Goal: Information Seeking & Learning: Learn about a topic

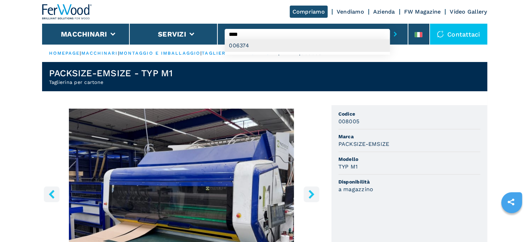
click at [270, 47] on div "006374" at bounding box center [307, 45] width 165 height 13
type input "******"
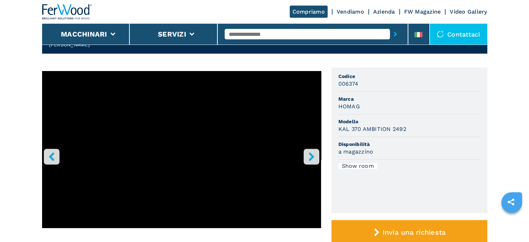
scroll to position [35, 0]
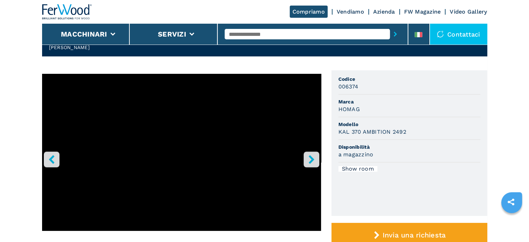
click at [309, 157] on icon "right-button" at bounding box center [311, 159] width 9 height 9
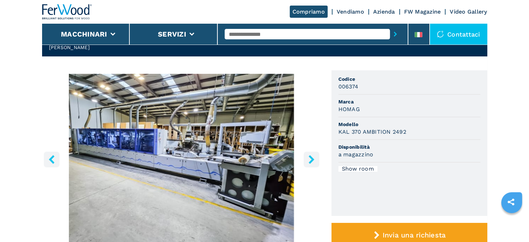
click at [307, 157] on icon "right-button" at bounding box center [311, 159] width 9 height 9
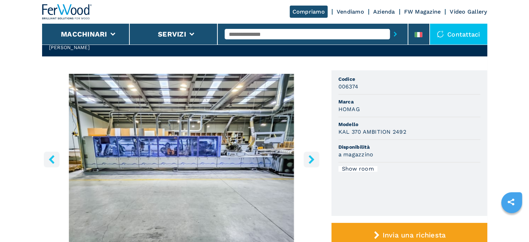
click at [307, 157] on icon "right-button" at bounding box center [311, 159] width 9 height 9
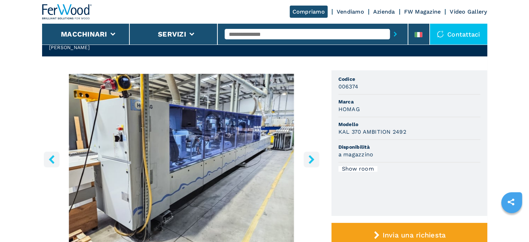
click at [307, 157] on icon "right-button" at bounding box center [311, 159] width 9 height 9
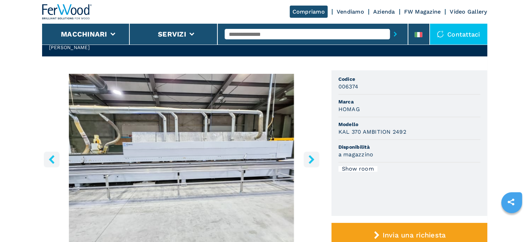
click at [307, 157] on icon "right-button" at bounding box center [311, 159] width 9 height 9
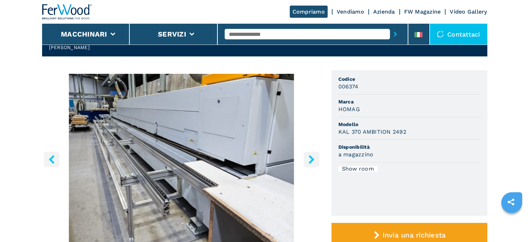
click at [307, 157] on button "right-button" at bounding box center [312, 159] width 16 height 16
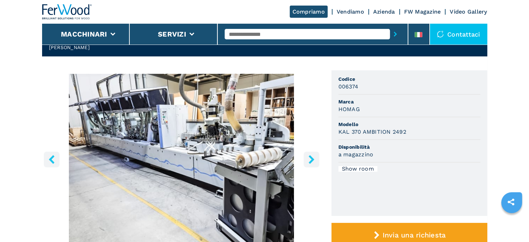
click at [308, 163] on icon "right-button" at bounding box center [311, 159] width 9 height 9
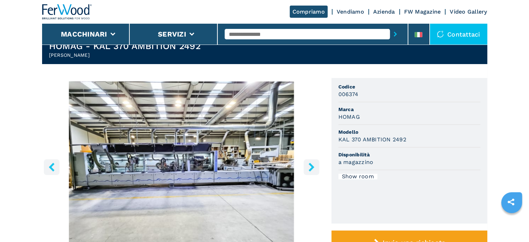
scroll to position [104, 0]
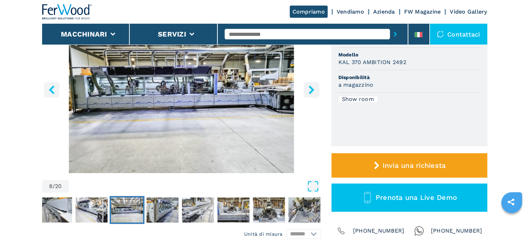
click at [312, 91] on icon "right-button" at bounding box center [312, 89] width 6 height 9
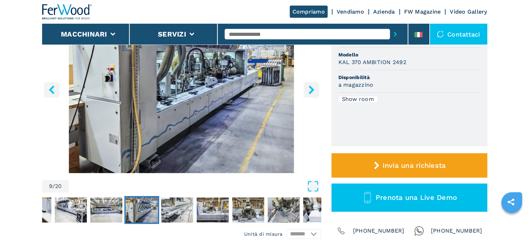
click at [312, 92] on icon "right-button" at bounding box center [311, 89] width 9 height 9
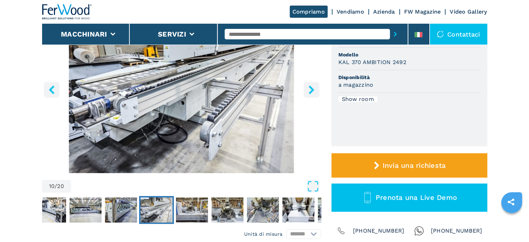
click at [311, 91] on icon "right-button" at bounding box center [312, 89] width 6 height 9
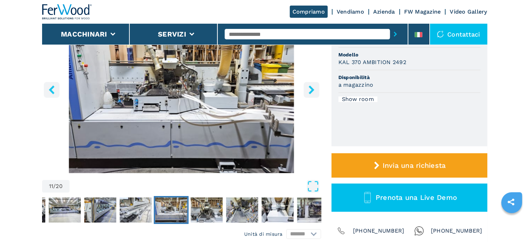
click at [311, 91] on icon "right-button" at bounding box center [312, 89] width 6 height 9
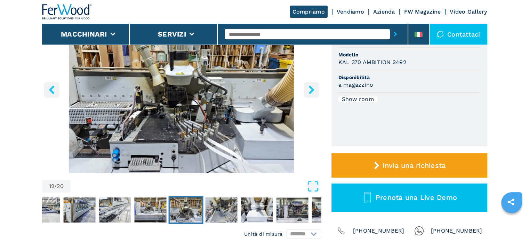
click at [310, 90] on icon "right-button" at bounding box center [312, 89] width 6 height 9
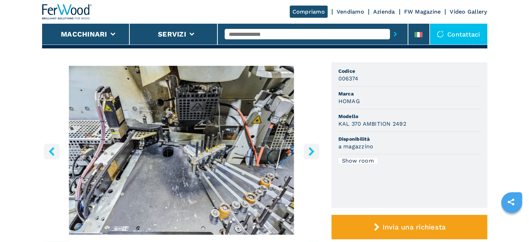
scroll to position [35, 0]
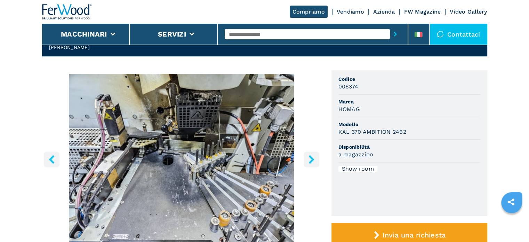
click at [313, 157] on icon "right-button" at bounding box center [311, 159] width 9 height 9
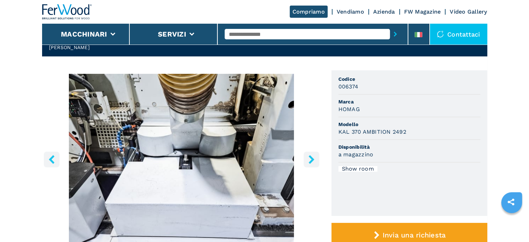
click at [313, 157] on icon "right-button" at bounding box center [311, 159] width 9 height 9
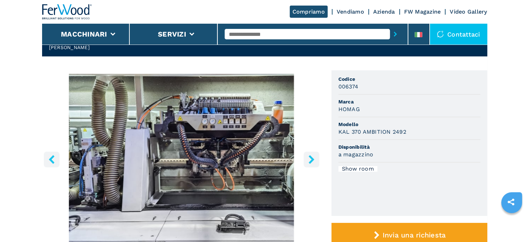
click at [313, 157] on icon "right-button" at bounding box center [311, 159] width 9 height 9
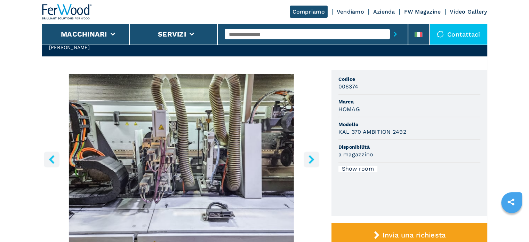
click at [312, 157] on icon "right-button" at bounding box center [311, 159] width 9 height 9
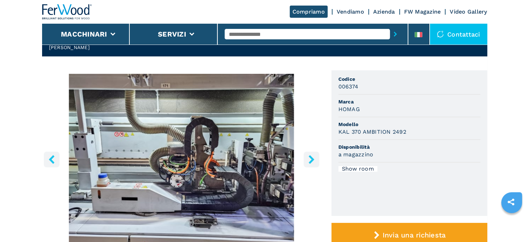
click at [310, 157] on icon "right-button" at bounding box center [312, 159] width 6 height 9
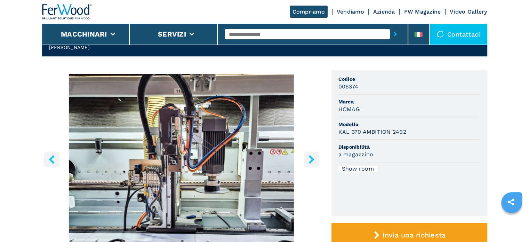
click at [310, 157] on icon "right-button" at bounding box center [312, 159] width 6 height 9
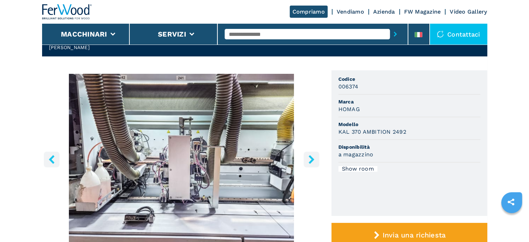
click at [310, 157] on icon "right-button" at bounding box center [312, 159] width 6 height 9
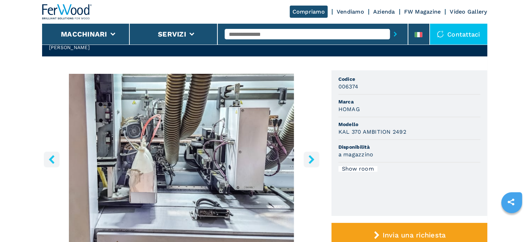
click at [310, 157] on icon "right-button" at bounding box center [312, 159] width 6 height 9
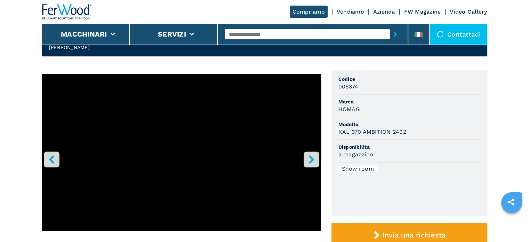
click at [310, 157] on icon "right-button" at bounding box center [312, 159] width 6 height 9
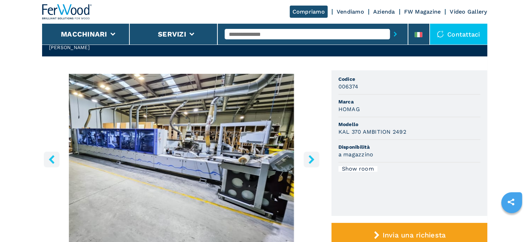
click at [310, 157] on icon "right-button" at bounding box center [312, 159] width 6 height 9
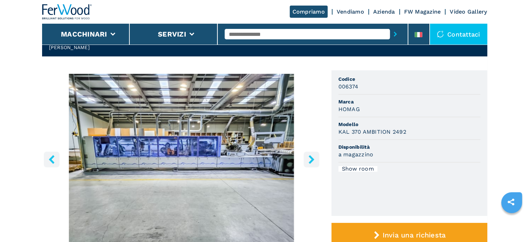
click at [309, 157] on icon "right-button" at bounding box center [311, 159] width 9 height 9
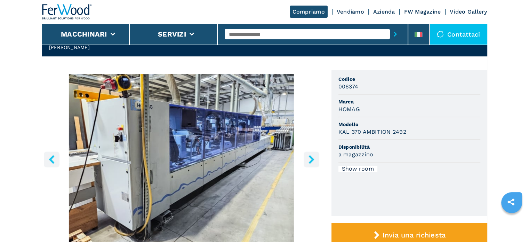
click at [309, 157] on icon "right-button" at bounding box center [311, 159] width 9 height 9
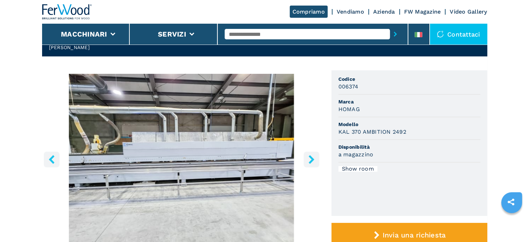
click at [309, 157] on icon "right-button" at bounding box center [311, 159] width 9 height 9
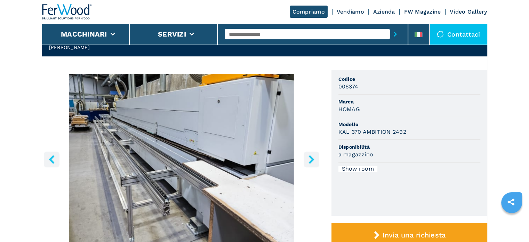
click at [309, 157] on icon "right-button" at bounding box center [311, 159] width 9 height 9
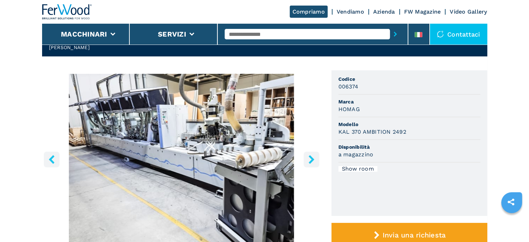
click at [309, 157] on icon "right-button" at bounding box center [311, 159] width 9 height 9
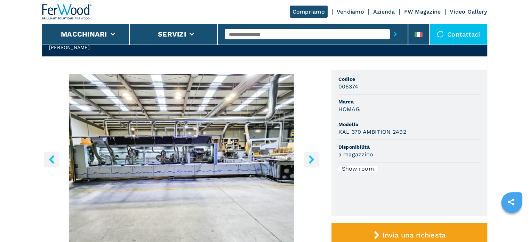
click at [309, 157] on icon "right-button" at bounding box center [311, 159] width 9 height 9
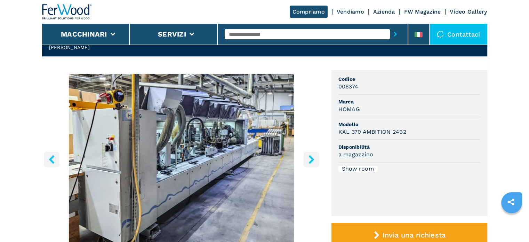
click at [309, 157] on icon "right-button" at bounding box center [311, 159] width 9 height 9
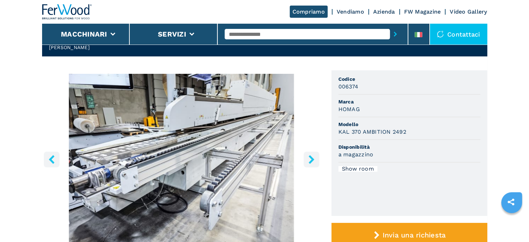
click at [309, 157] on icon "right-button" at bounding box center [311, 159] width 9 height 9
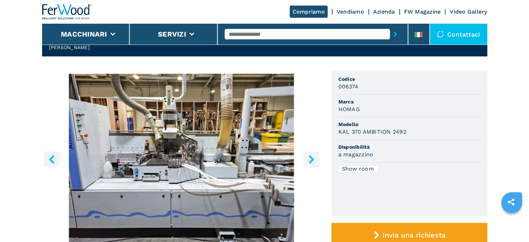
click at [309, 157] on icon "right-button" at bounding box center [311, 159] width 9 height 9
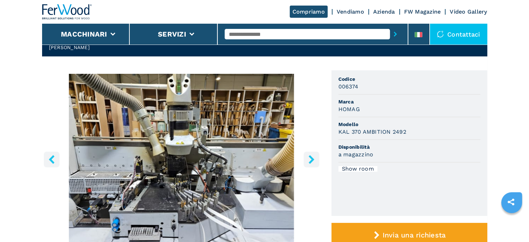
click at [309, 157] on icon "right-button" at bounding box center [311, 159] width 9 height 9
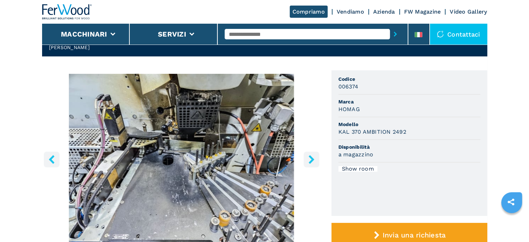
click at [309, 158] on icon "right-button" at bounding box center [311, 159] width 9 height 9
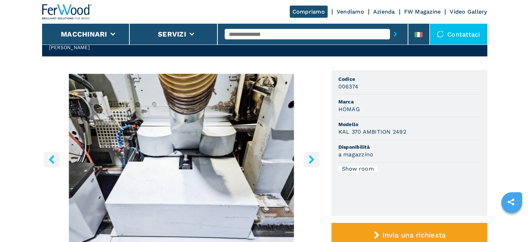
click at [309, 158] on icon "right-button" at bounding box center [311, 159] width 9 height 9
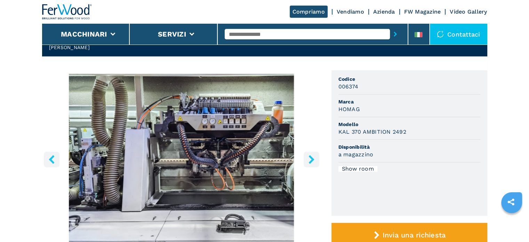
click at [312, 156] on icon "right-button" at bounding box center [311, 159] width 9 height 9
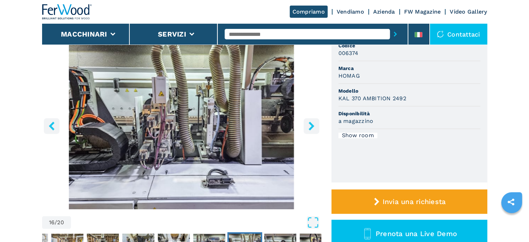
scroll to position [70, 0]
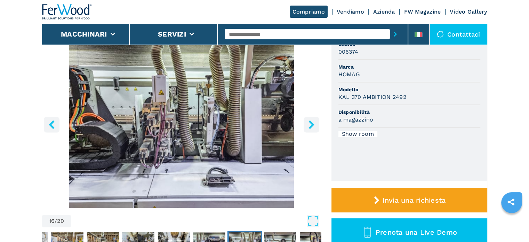
click at [309, 124] on icon "right-button" at bounding box center [311, 124] width 9 height 9
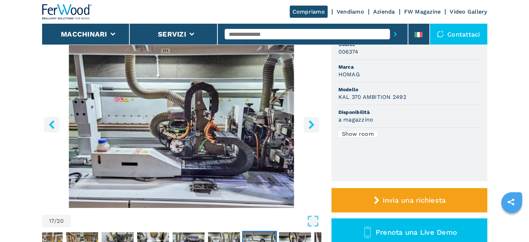
click at [309, 126] on icon "right-button" at bounding box center [311, 124] width 9 height 9
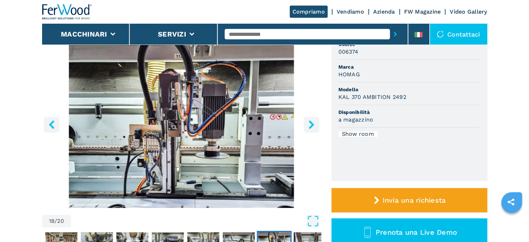
click at [309, 126] on icon "right-button" at bounding box center [311, 124] width 9 height 9
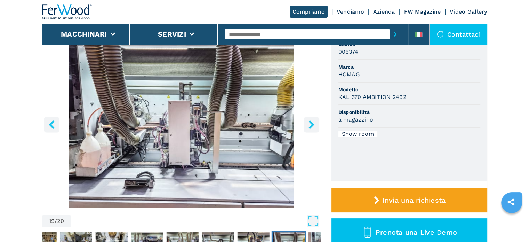
click at [309, 126] on icon "right-button" at bounding box center [311, 124] width 9 height 9
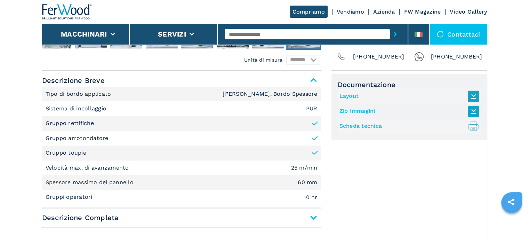
scroll to position [104, 0]
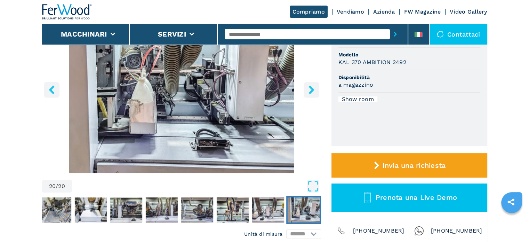
click at [314, 88] on icon "right-button" at bounding box center [311, 89] width 9 height 9
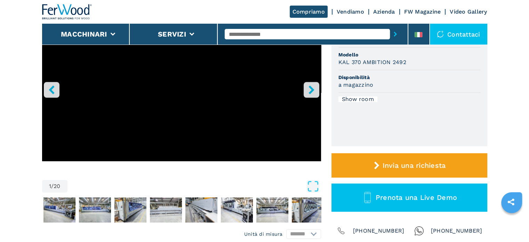
click at [314, 88] on icon "right-button" at bounding box center [311, 89] width 9 height 9
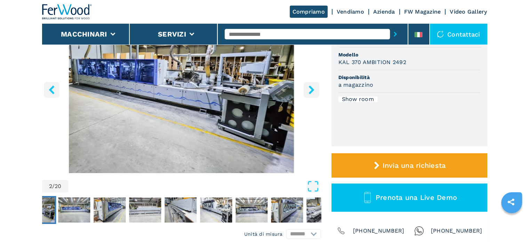
click at [53, 88] on icon "left-button" at bounding box center [52, 89] width 6 height 9
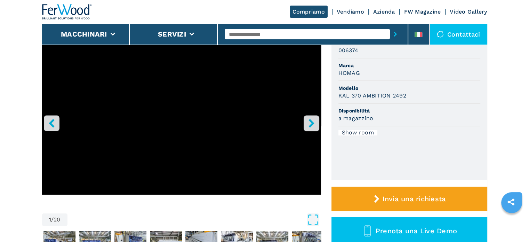
scroll to position [35, 0]
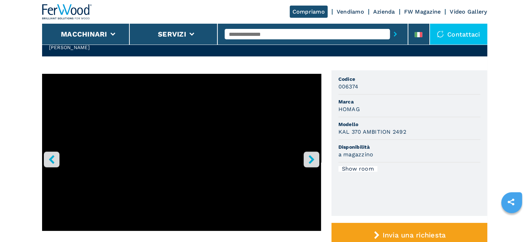
click at [308, 162] on icon "right-button" at bounding box center [311, 159] width 9 height 9
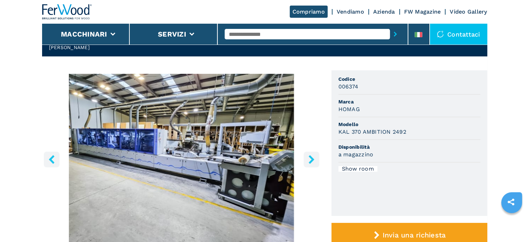
click at [309, 156] on icon "right-button" at bounding box center [312, 159] width 6 height 9
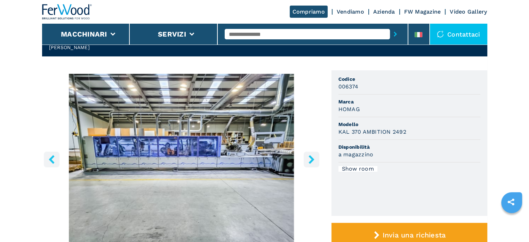
click at [309, 156] on icon "right-button" at bounding box center [312, 159] width 6 height 9
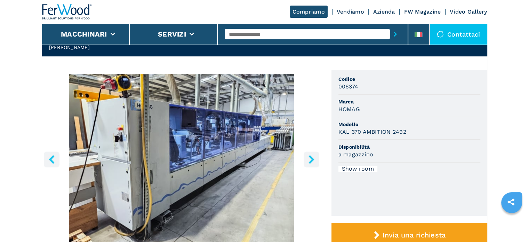
click at [309, 156] on icon "right-button" at bounding box center [312, 159] width 6 height 9
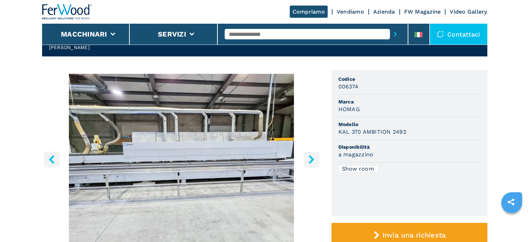
click at [309, 156] on icon "right-button" at bounding box center [312, 159] width 6 height 9
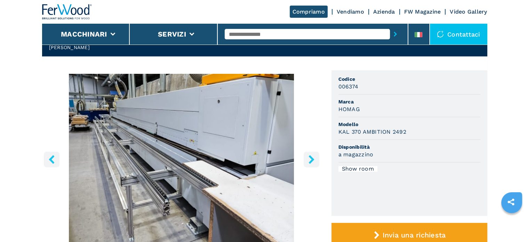
click at [309, 156] on icon "right-button" at bounding box center [312, 159] width 6 height 9
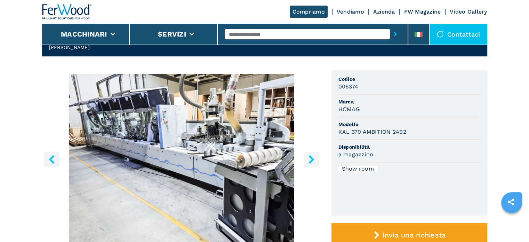
click at [309, 156] on icon "right-button" at bounding box center [312, 159] width 6 height 9
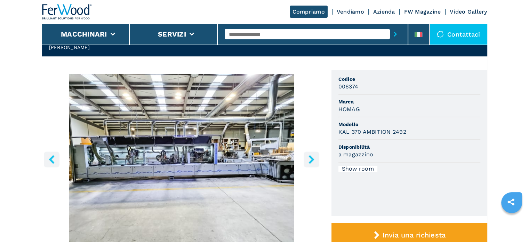
click at [309, 156] on icon "right-button" at bounding box center [312, 159] width 6 height 9
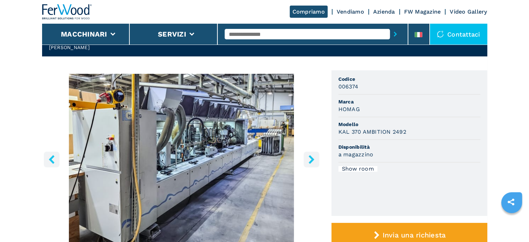
click at [309, 156] on icon "right-button" at bounding box center [312, 159] width 6 height 9
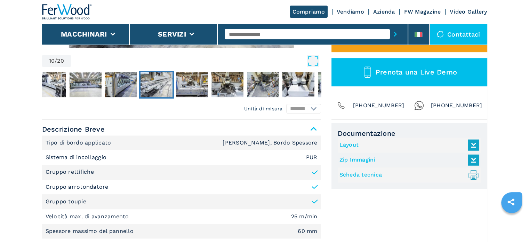
scroll to position [278, 0]
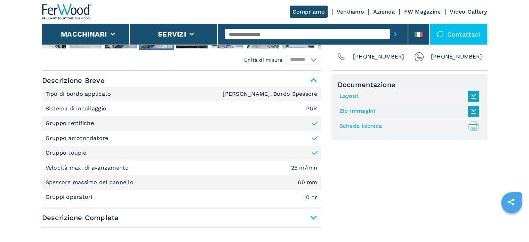
click at [310, 217] on span "Descrizione Completa" at bounding box center [181, 217] width 279 height 13
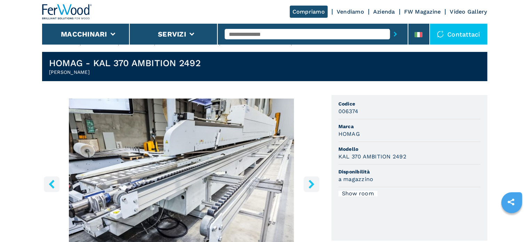
scroll to position [0, 0]
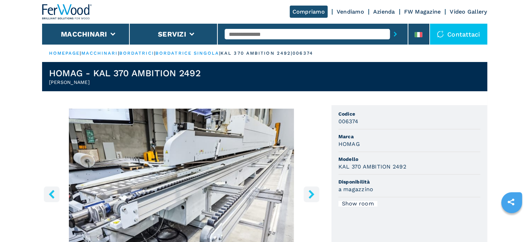
click at [278, 157] on img "Go to Slide 10" at bounding box center [181, 193] width 279 height 169
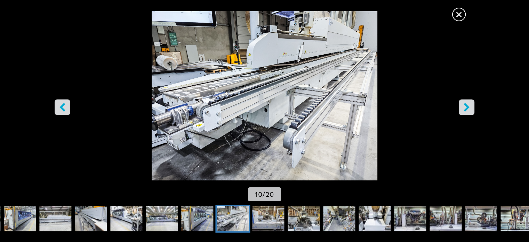
click at [278, 157] on img "Go to Slide 10" at bounding box center [264, 95] width 476 height 169
